Goal: Task Accomplishment & Management: Use online tool/utility

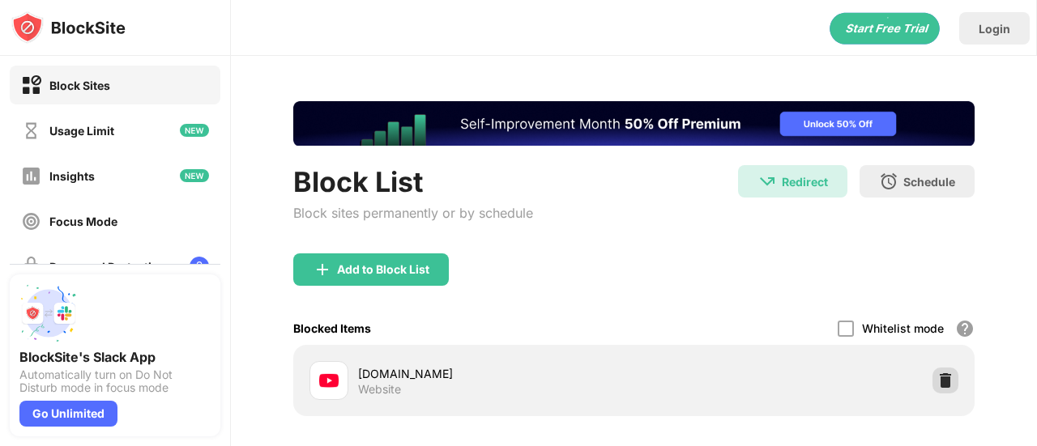
click at [937, 385] on img at bounding box center [945, 381] width 16 height 16
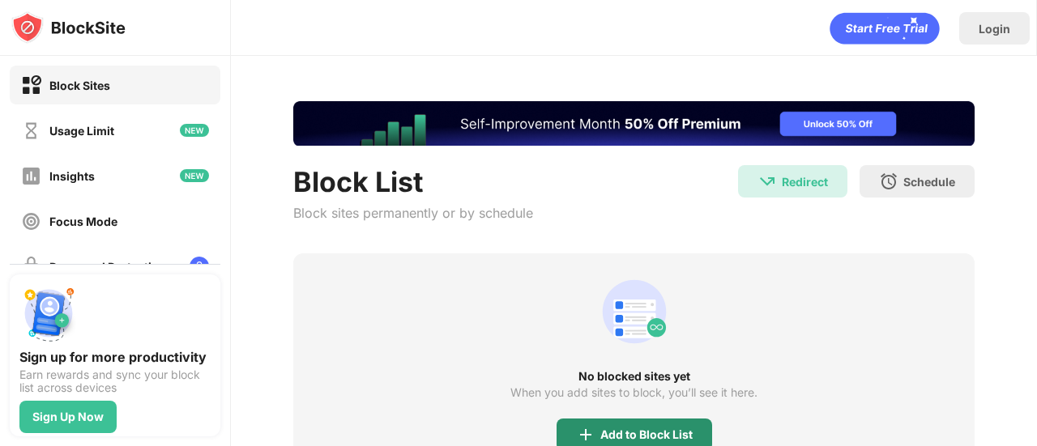
click at [655, 428] on div "Add to Block List" at bounding box center [646, 434] width 92 height 13
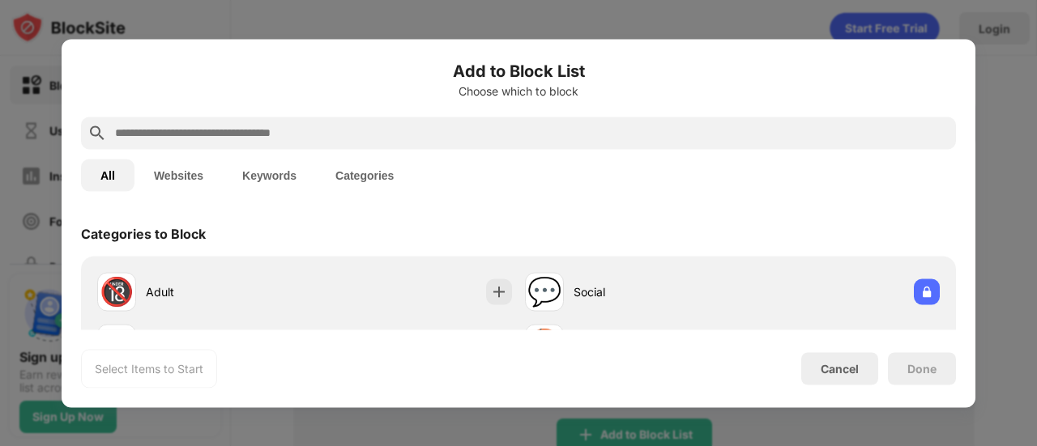
click at [519, 129] on input "text" at bounding box center [531, 132] width 836 height 19
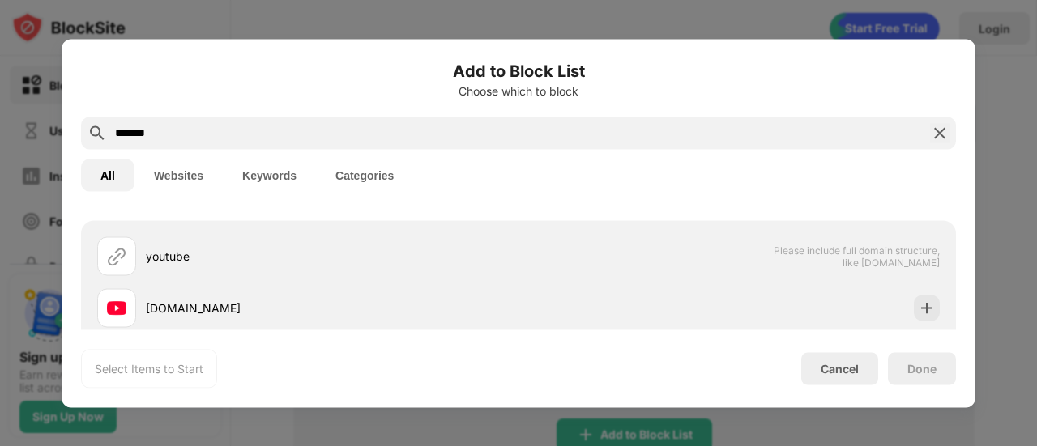
scroll to position [53, 0]
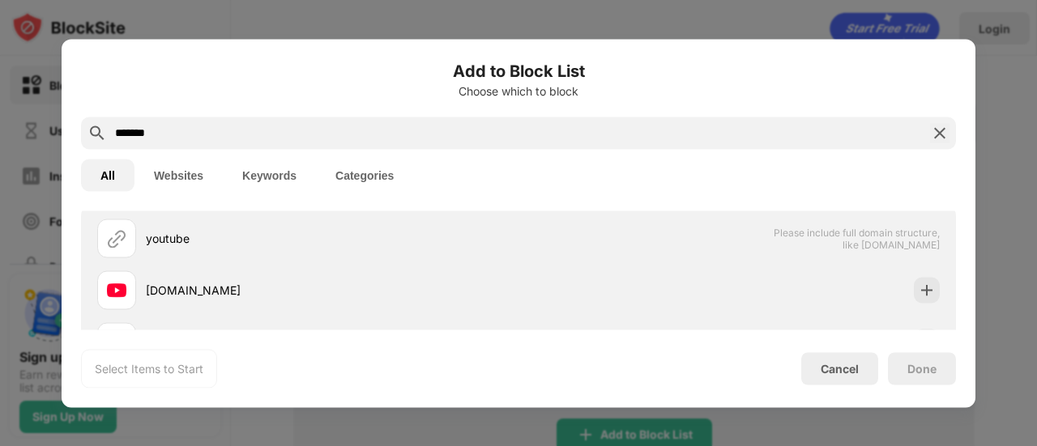
type input "*******"
click at [445, 283] on div "[DOMAIN_NAME]" at bounding box center [332, 290] width 373 height 17
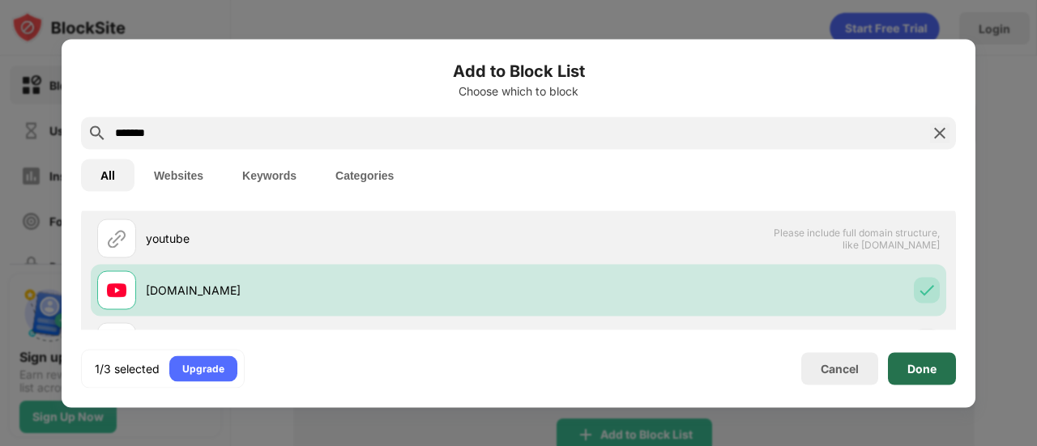
drag, startPoint x: 918, startPoint y: 365, endPoint x: 876, endPoint y: 287, distance: 88.7
click at [918, 366] on div "Done" at bounding box center [921, 368] width 29 height 13
